Goal: Information Seeking & Learning: Learn about a topic

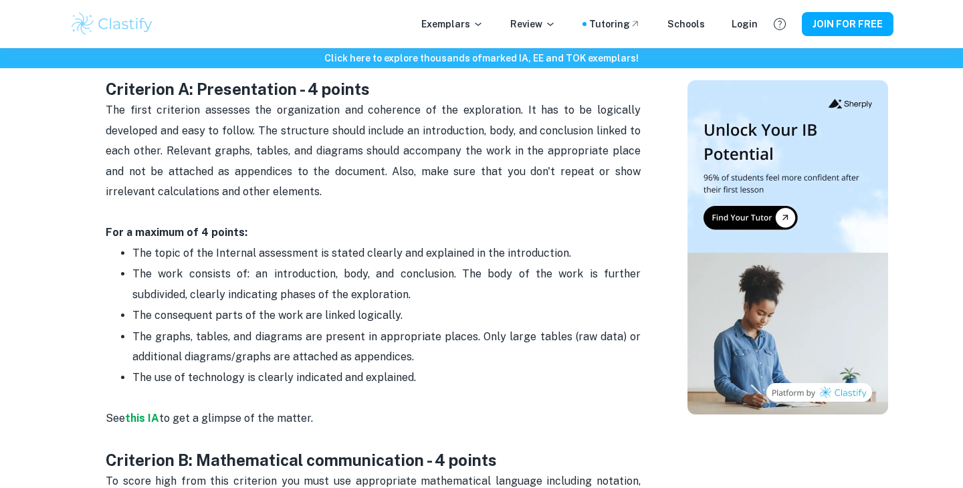
scroll to position [650, 0]
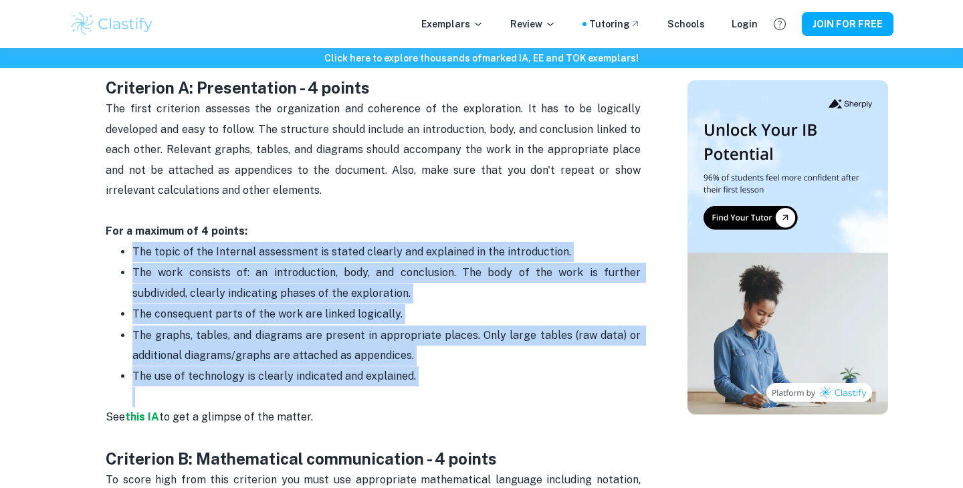
drag, startPoint x: 129, startPoint y: 253, endPoint x: 477, endPoint y: 403, distance: 378.5
click at [477, 404] on ul "The topic of the Internal assessment is stated clearly and explained in the int…" at bounding box center [373, 324] width 535 height 166
copy ul "The topic of the Internal assessment is stated clearly and explained in the int…"
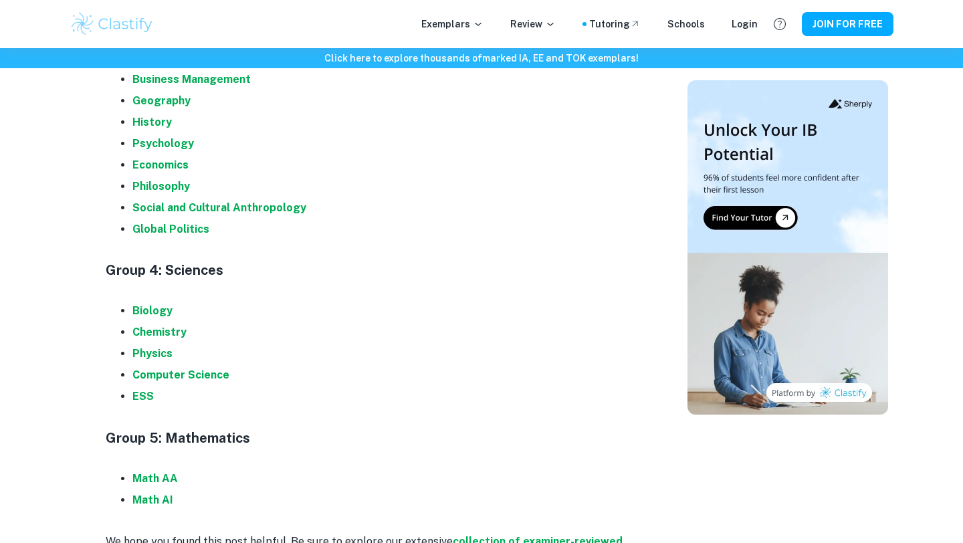
scroll to position [1370, 0]
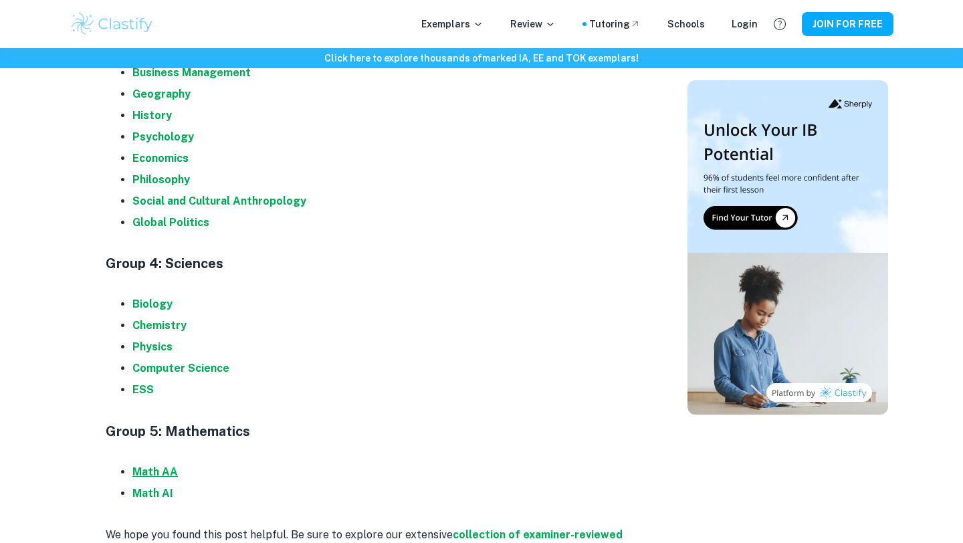
click at [148, 472] on strong "Math AA" at bounding box center [154, 471] width 45 height 13
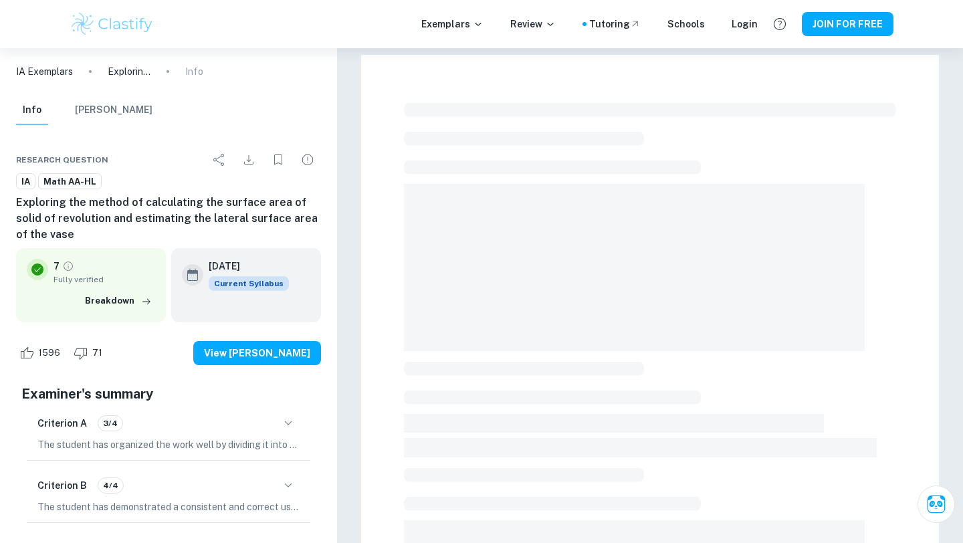
click at [245, 285] on span "Current Syllabus" at bounding box center [249, 283] width 80 height 15
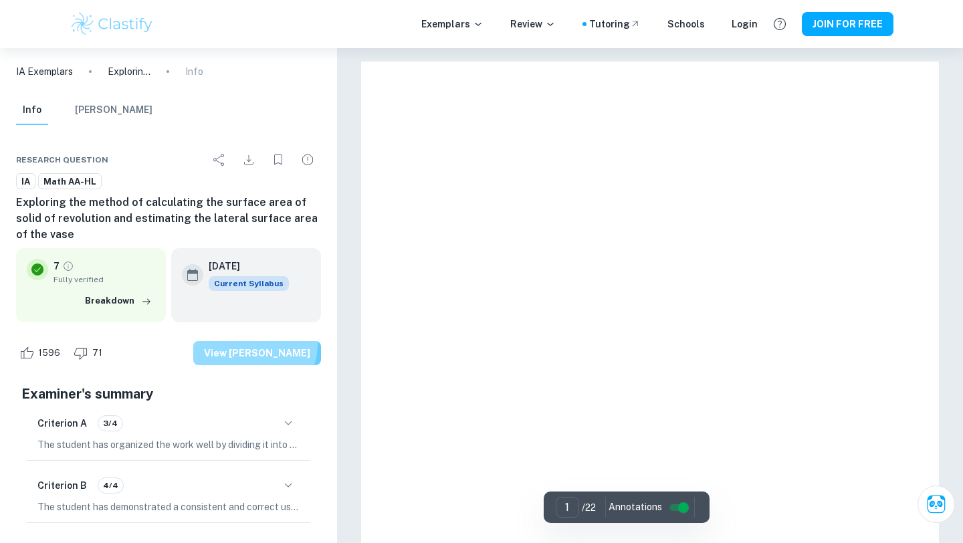
click at [274, 344] on button "View [PERSON_NAME]" at bounding box center [257, 353] width 128 height 24
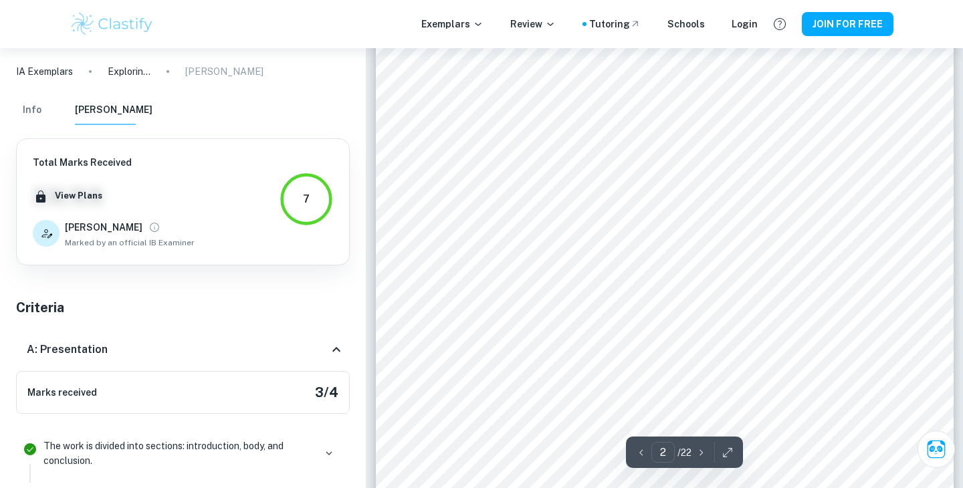
scroll to position [1013, 0]
type input "1"
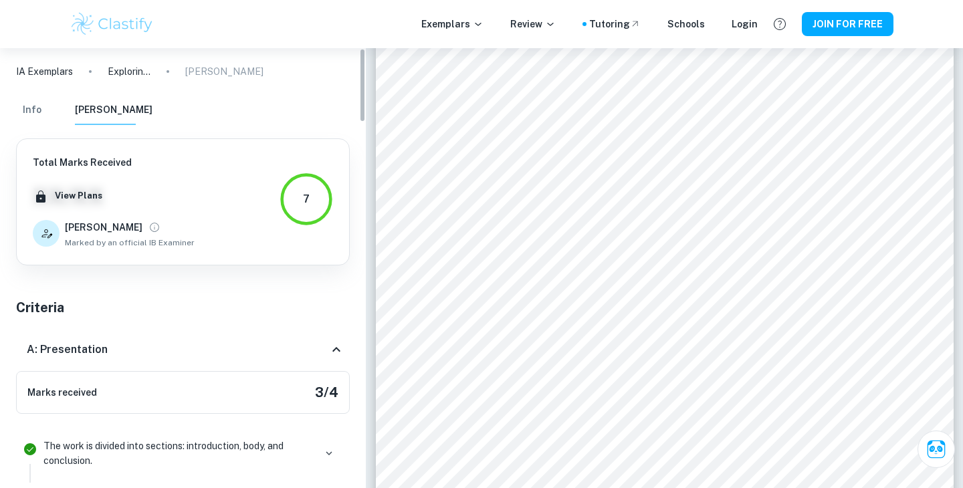
click at [41, 76] on p "IA Exemplars" at bounding box center [44, 71] width 57 height 15
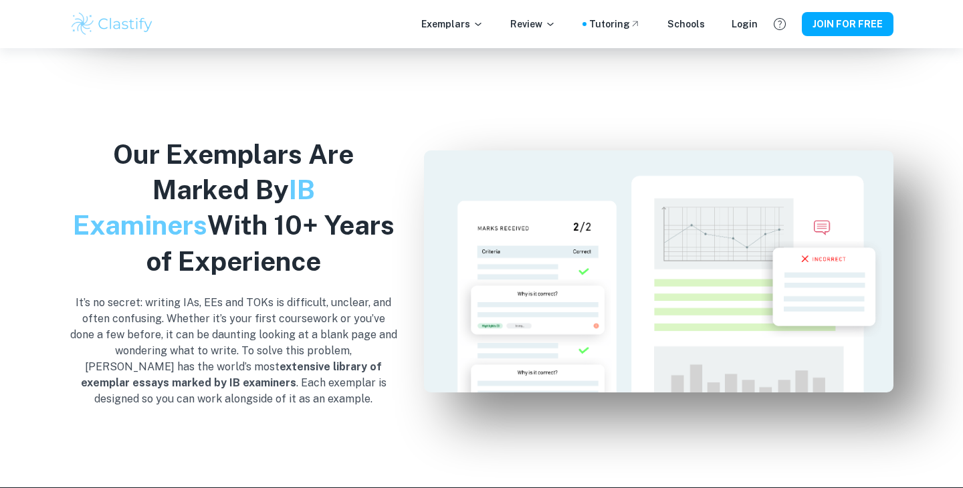
scroll to position [1273, 0]
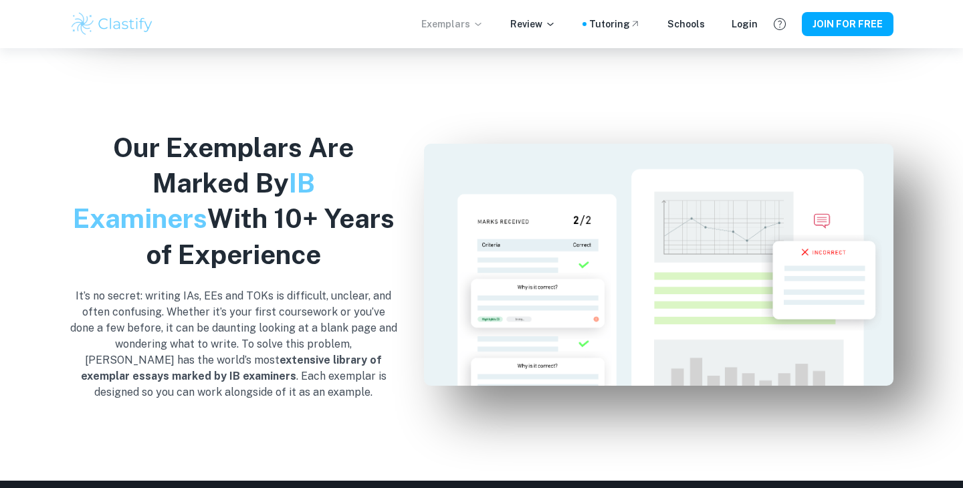
click at [479, 18] on p "Exemplars" at bounding box center [452, 24] width 62 height 15
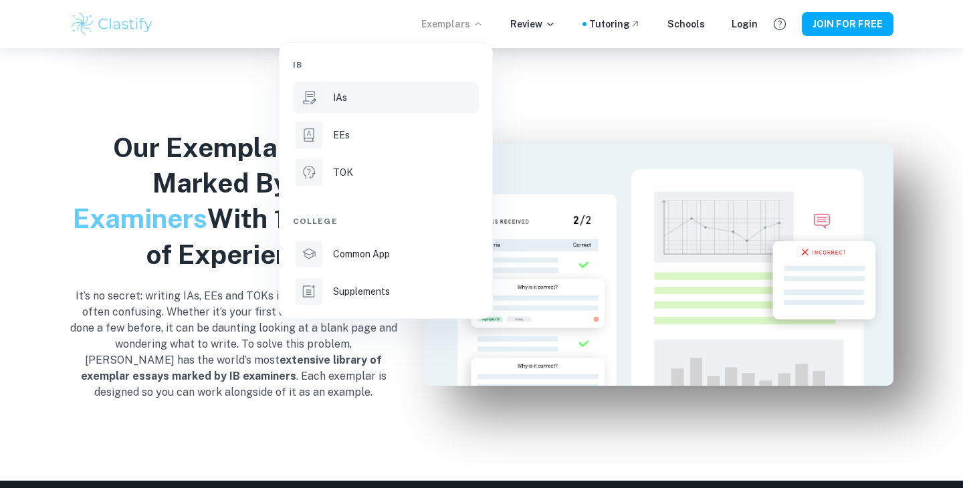
click at [352, 100] on div "IAs" at bounding box center [404, 97] width 143 height 15
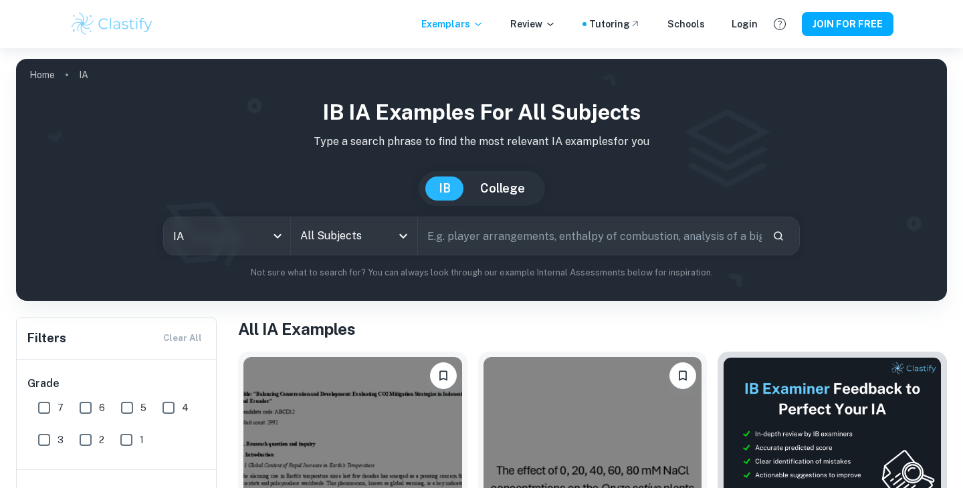
click at [53, 407] on input "7" at bounding box center [44, 407] width 27 height 27
checkbox input "true"
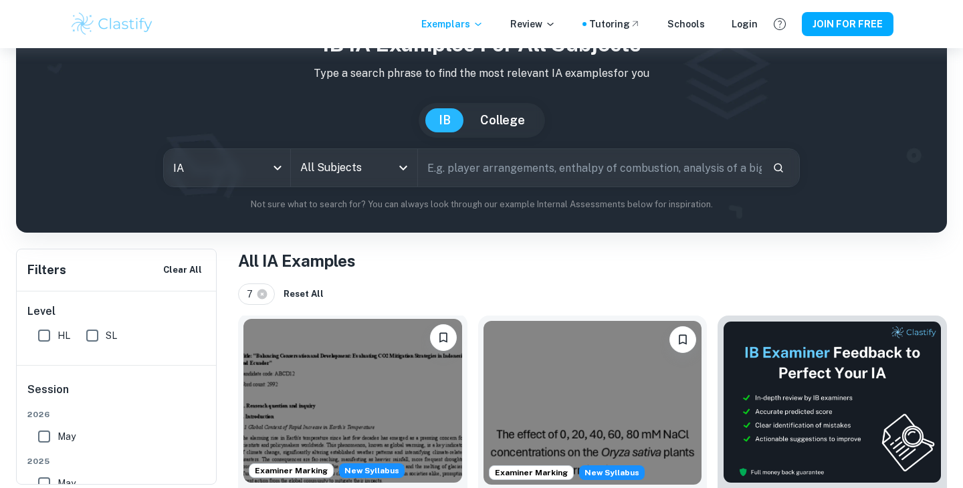
scroll to position [247, 0]
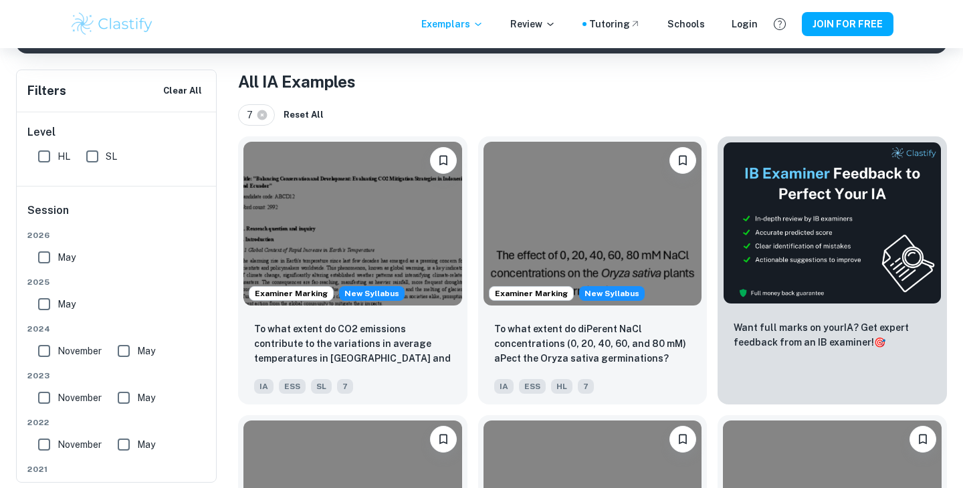
click at [88, 155] on input "SL" at bounding box center [92, 156] width 27 height 27
checkbox input "true"
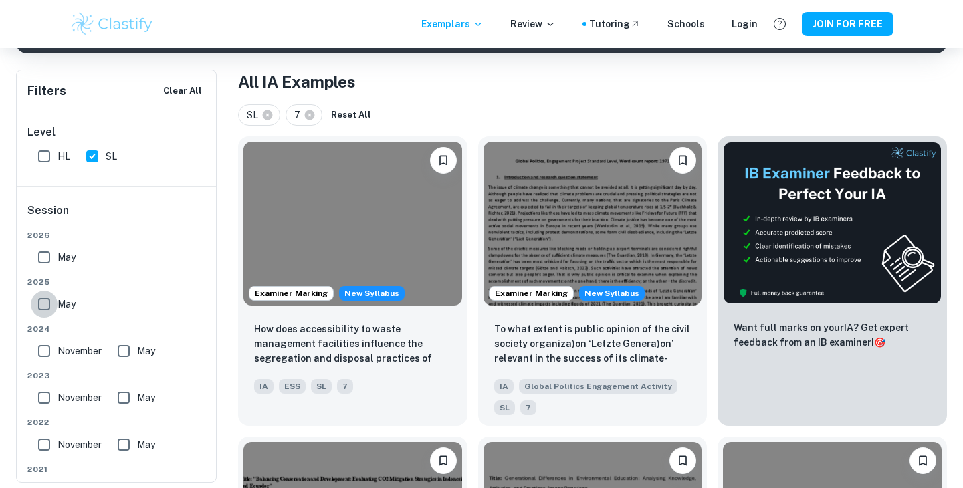
click at [44, 304] on input "May" at bounding box center [44, 304] width 27 height 27
checkbox input "true"
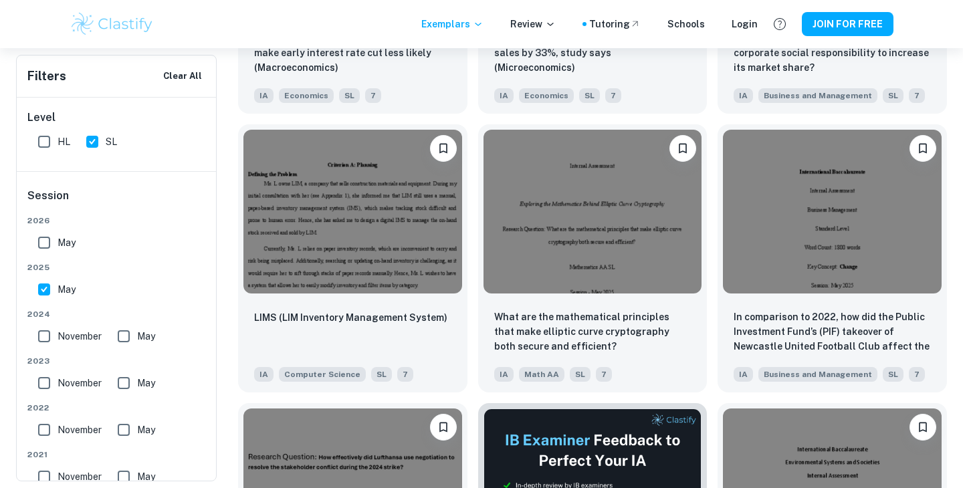
scroll to position [3069, 0]
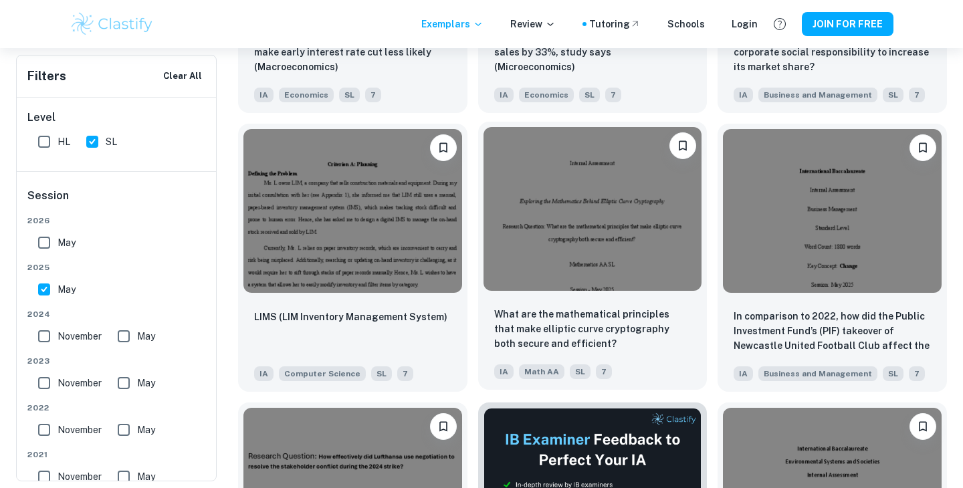
click at [568, 253] on img at bounding box center [592, 209] width 219 height 164
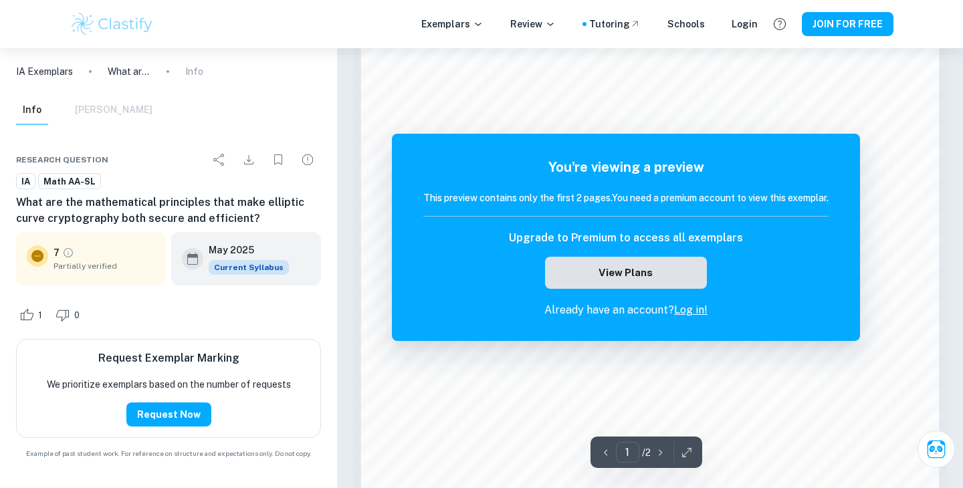
scroll to position [1080, 0]
